Goal: Information Seeking & Learning: Learn about a topic

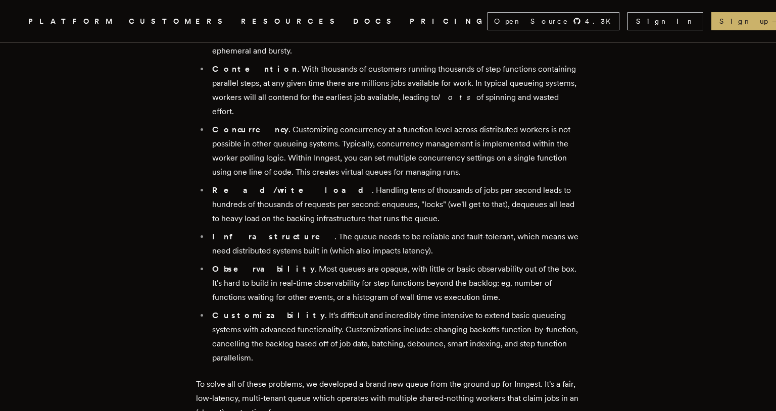
scroll to position [828, 0]
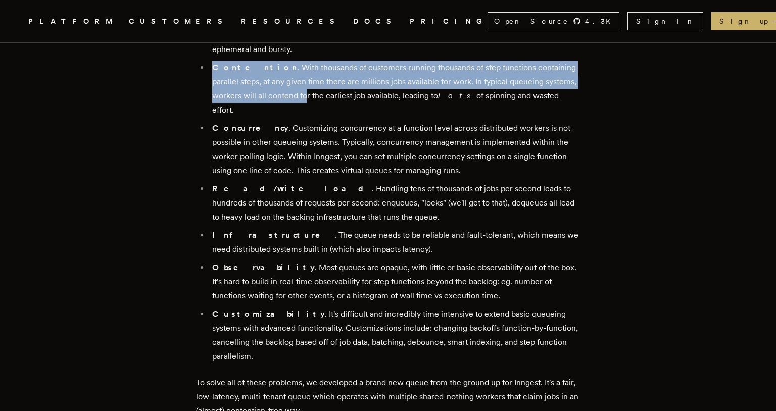
drag, startPoint x: 218, startPoint y: 53, endPoint x: 313, endPoint y: 87, distance: 100.4
click at [313, 87] on li "Contention . With thousands of customers running thousands of step functions co…" at bounding box center [394, 89] width 371 height 57
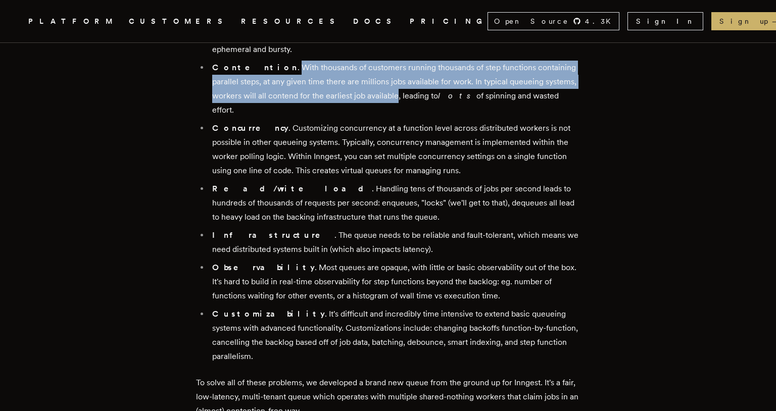
drag, startPoint x: 265, startPoint y: 53, endPoint x: 400, endPoint y: 83, distance: 138.3
click at [400, 83] on li "Contention . With thousands of customers running thousands of step functions co…" at bounding box center [394, 89] width 371 height 57
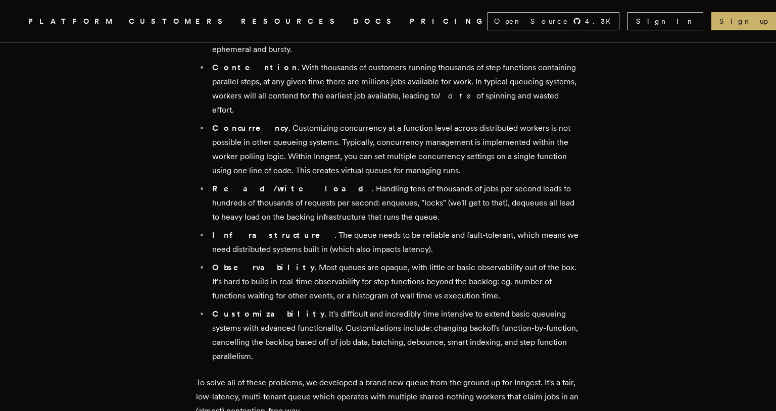
click at [400, 83] on li "Contention . With thousands of customers running thousands of step functions co…" at bounding box center [394, 89] width 371 height 57
click at [407, 82] on li "Contention . With thousands of customers running thousands of step functions co…" at bounding box center [394, 89] width 371 height 57
click at [414, 121] on li "Concurrency . Customizing concurrency at a function level across distributed wo…" at bounding box center [394, 149] width 371 height 57
click at [416, 121] on li "Concurrency . Customizing concurrency at a function level across distributed wo…" at bounding box center [394, 149] width 371 height 57
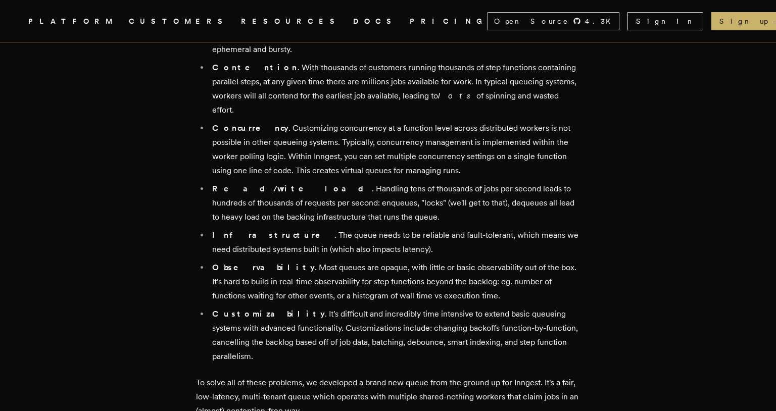
click at [416, 121] on li "Concurrency . Customizing concurrency at a function level across distributed wo…" at bounding box center [394, 149] width 371 height 57
click at [394, 121] on li "Concurrency . Customizing concurrency at a function level across distributed wo…" at bounding box center [394, 149] width 371 height 57
click at [414, 121] on li "Concurrency . Customizing concurrency at a function level across distributed wo…" at bounding box center [394, 149] width 371 height 57
click at [421, 129] on li "Concurrency . Customizing concurrency at a function level across distributed wo…" at bounding box center [394, 149] width 371 height 57
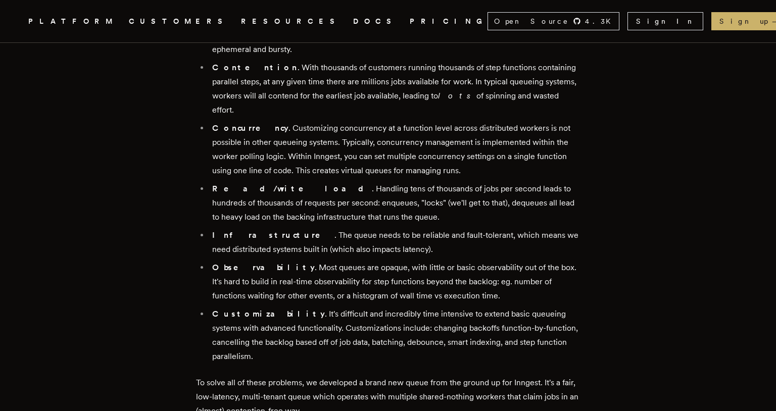
click at [421, 129] on li "Concurrency . Customizing concurrency at a function level across distributed wo…" at bounding box center [394, 149] width 371 height 57
click at [439, 141] on li "Concurrency . Customizing concurrency at a function level across distributed wo…" at bounding box center [394, 149] width 371 height 57
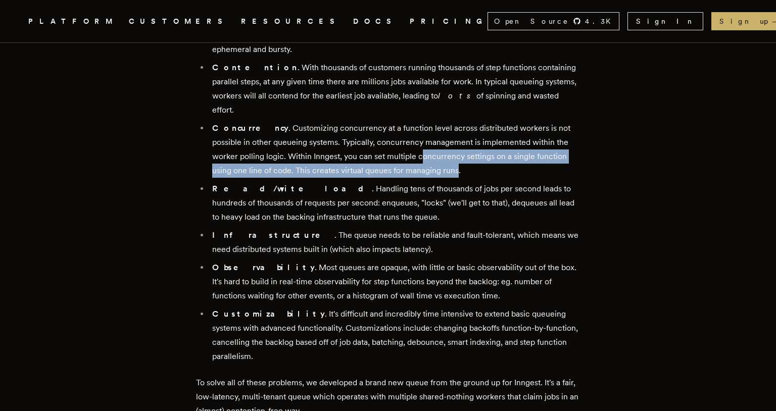
drag, startPoint x: 439, startPoint y: 141, endPoint x: 396, endPoint y: 126, distance: 45.1
click at [396, 126] on li "Concurrency . Customizing concurrency at a function level across distributed wo…" at bounding box center [394, 149] width 371 height 57
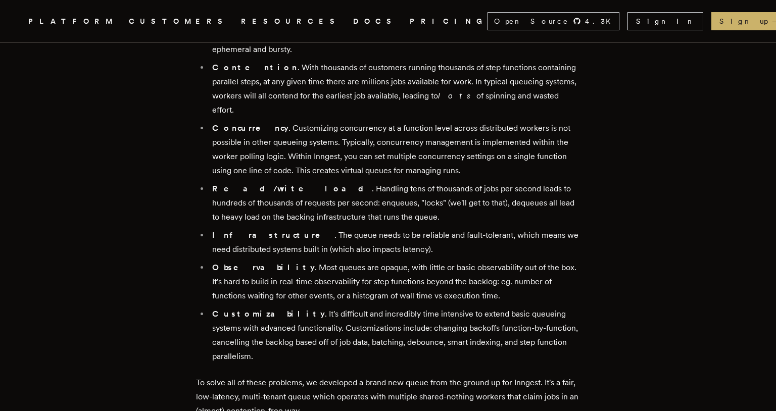
click at [413, 121] on li "Concurrency . Customizing concurrency at a function level across distributed wo…" at bounding box center [394, 149] width 371 height 57
click at [371, 121] on li "Concurrency . Customizing concurrency at a function level across distributed wo…" at bounding box center [394, 149] width 371 height 57
click at [347, 121] on li "Concurrency . Customizing concurrency at a function level across distributed wo…" at bounding box center [394, 149] width 371 height 57
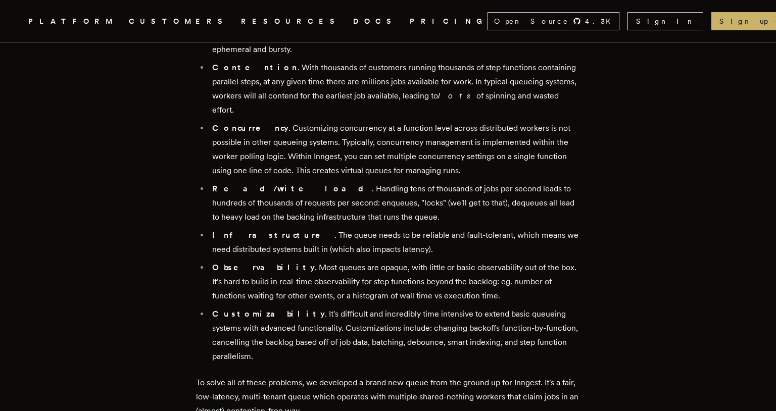
click at [347, 121] on li "Concurrency . Customizing concurrency at a function level across distributed wo…" at bounding box center [394, 149] width 371 height 57
click at [338, 121] on li "Concurrency . Customizing concurrency at a function level across distributed wo…" at bounding box center [394, 149] width 371 height 57
click at [364, 121] on li "Concurrency . Customizing concurrency at a function level across distributed wo…" at bounding box center [394, 149] width 371 height 57
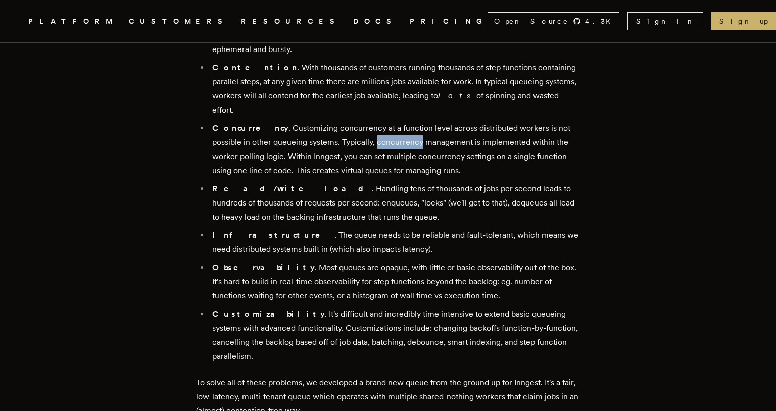
click at [384, 130] on li "Concurrency . Customizing concurrency at a function level across distributed wo…" at bounding box center [394, 149] width 371 height 57
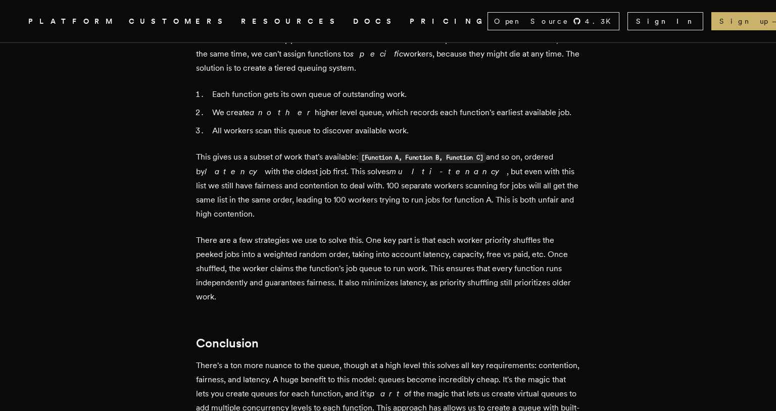
scroll to position [2933, 0]
